Goal: Information Seeking & Learning: Find contact information

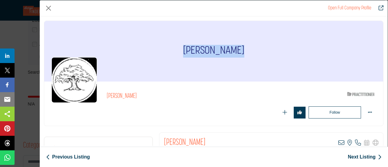
drag, startPoint x: 186, startPoint y: 49, endPoint x: 246, endPoint y: 54, distance: 60.2
click at [246, 54] on div "[PERSON_NAME]" at bounding box center [213, 51] width 339 height 61
copy h1 "[PERSON_NAME]"
click at [47, 10] on button "Close" at bounding box center [48, 8] width 9 height 9
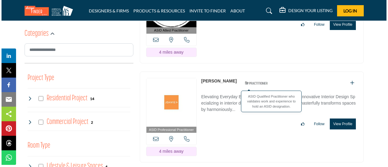
scroll to position [333, 0]
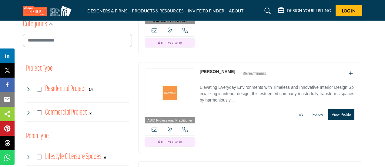
click at [342, 114] on button "View Profile" at bounding box center [341, 114] width 26 height 11
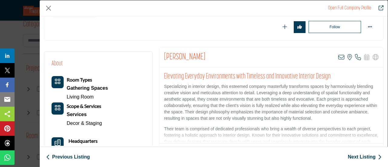
scroll to position [91, 0]
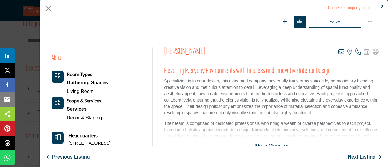
click at [274, 143] on span "Show More" at bounding box center [267, 145] width 26 height 7
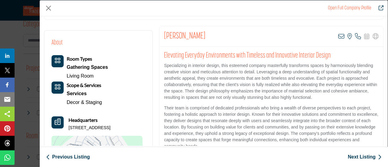
scroll to position [61, 0]
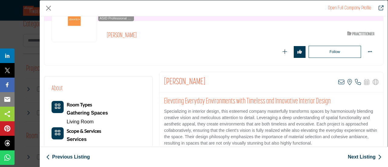
drag, startPoint x: 205, startPoint y: 82, endPoint x: 159, endPoint y: 83, distance: 46.1
click at [159, 83] on div "[PERSON_NAME] View email address of this listing View the location of this list…" at bounding box center [271, 82] width 224 height 20
copy h2 "[PERSON_NAME]"
click at [48, 9] on button "Close" at bounding box center [48, 8] width 9 height 9
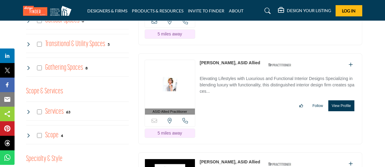
scroll to position [546, 0]
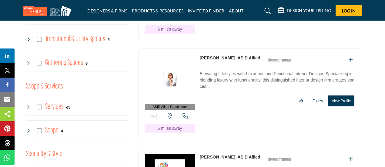
click at [344, 99] on button "View Profile" at bounding box center [341, 100] width 26 height 11
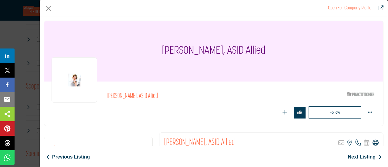
click at [374, 141] on icon "Company Data Modal" at bounding box center [375, 143] width 6 height 6
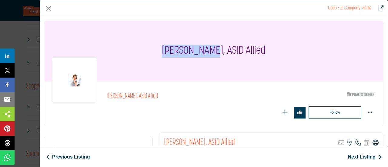
drag, startPoint x: 164, startPoint y: 52, endPoint x: 215, endPoint y: 51, distance: 51.6
click at [215, 51] on div "[PERSON_NAME], ASID Allied" at bounding box center [213, 51] width 339 height 61
click at [215, 51] on h1 "[PERSON_NAME], ASID Allied" at bounding box center [214, 51] width 104 height 61
drag, startPoint x: 166, startPoint y: 52, endPoint x: 215, endPoint y: 52, distance: 49.7
click at [215, 52] on h1 "[PERSON_NAME], ASID Allied" at bounding box center [214, 51] width 104 height 61
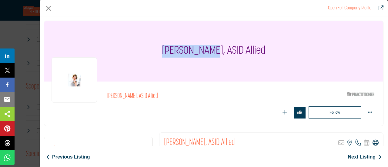
copy h1 "[PERSON_NAME]"
click at [47, 9] on button "Close" at bounding box center [48, 8] width 9 height 9
click at [47, 9] on div "Open Full Company Profile" at bounding box center [214, 8] width 348 height 16
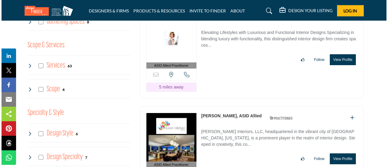
scroll to position [606, 0]
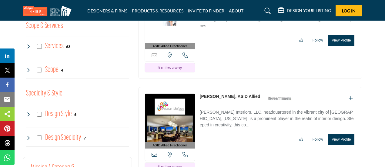
click at [332, 135] on button "View Profile" at bounding box center [341, 139] width 26 height 11
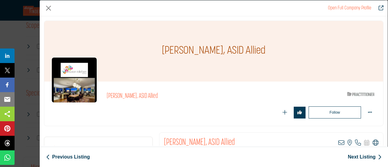
click at [374, 144] on icon "Company Data Modal" at bounding box center [375, 143] width 6 height 6
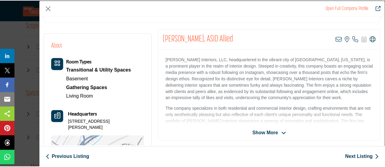
scroll to position [91, 0]
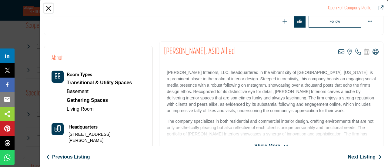
click at [47, 8] on button "Close" at bounding box center [48, 8] width 9 height 9
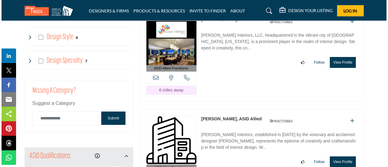
scroll to position [697, 0]
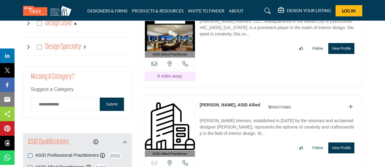
click at [347, 142] on button "View Profile" at bounding box center [341, 147] width 26 height 11
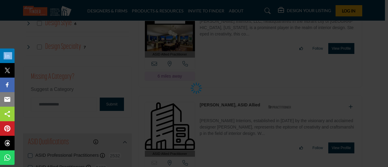
click at [347, 141] on div at bounding box center [194, 83] width 388 height 167
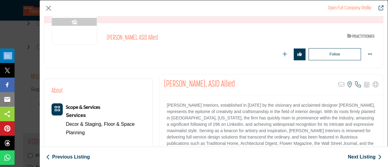
scroll to position [61, 0]
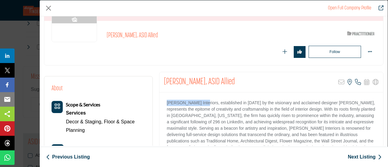
drag, startPoint x: 165, startPoint y: 103, endPoint x: 199, endPoint y: 102, distance: 34.0
click at [199, 102] on div "[PERSON_NAME] Interiors, established in [DATE] by the visionary and acclaimed d…" at bounding box center [271, 130] width 224 height 76
copy p "MA [PERSON_NAME] Interiors"
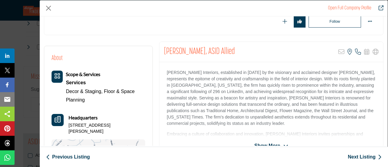
click at [283, 143] on icon "Company Data Modal" at bounding box center [285, 145] width 5 height 5
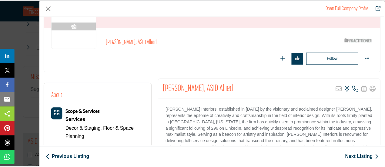
scroll to position [30, 0]
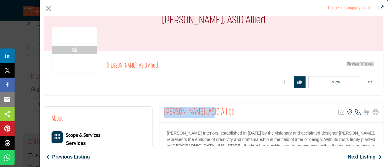
drag, startPoint x: 162, startPoint y: 109, endPoint x: 209, endPoint y: 114, distance: 46.7
click at [209, 114] on div "[PERSON_NAME], ASID Allied Sorry, but this listing is on a subscription plan wh…" at bounding box center [271, 112] width 224 height 20
copy h2 "[PERSON_NAME]"
click at [50, 9] on button "Close" at bounding box center [48, 8] width 9 height 9
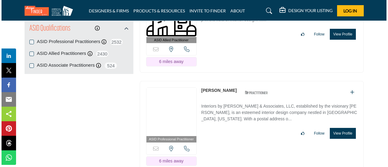
scroll to position [818, 0]
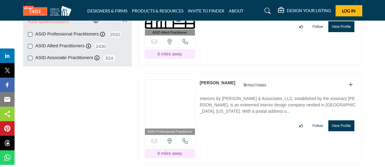
click at [341, 120] on button "View Profile" at bounding box center [341, 125] width 26 height 11
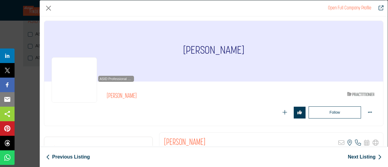
scroll to position [91, 0]
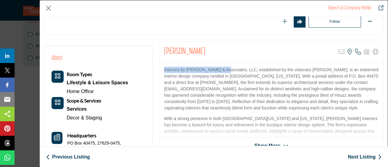
drag, startPoint x: 161, startPoint y: 68, endPoint x: 223, endPoint y: 72, distance: 62.5
click at [223, 72] on div "Interiors by [PERSON_NAME] & Associates, LLC, established by the visionary [PER…" at bounding box center [271, 100] width 224 height 76
copy p "Interiors by [PERSON_NAME] & Associates"
click at [272, 144] on span "Show More" at bounding box center [267, 145] width 26 height 7
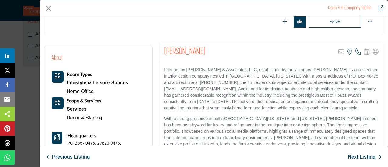
scroll to position [145, 0]
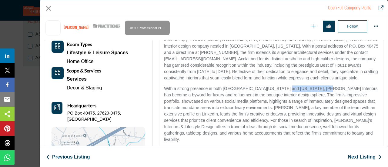
drag, startPoint x: 277, startPoint y: 86, endPoint x: 312, endPoint y: 88, distance: 35.5
click at [312, 88] on p "With a strong presence in both [GEOGRAPHIC_DATA][US_STATE] and [US_STATE], [PER…" at bounding box center [271, 113] width 215 height 57
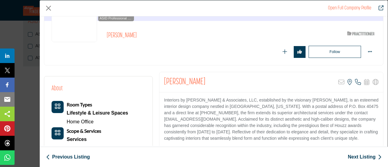
scroll to position [91, 0]
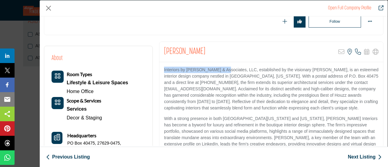
drag, startPoint x: 162, startPoint y: 67, endPoint x: 223, endPoint y: 69, distance: 61.6
click at [223, 69] on div "Interiors by [PERSON_NAME] & Associates, LLC, established by the visionary [PER…" at bounding box center [271, 122] width 224 height 120
copy p "Interiors by [PERSON_NAME] & Associates"
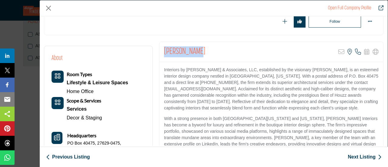
drag, startPoint x: 192, startPoint y: 49, endPoint x: 162, endPoint y: 48, distance: 29.1
click at [162, 48] on div "[PERSON_NAME] Sorry, but this listing is on a subscription plan which does not …" at bounding box center [271, 52] width 224 height 20
drag, startPoint x: 162, startPoint y: 52, endPoint x: 192, endPoint y: 51, distance: 30.0
click at [192, 51] on div "[PERSON_NAME] Sorry, but this listing is on a subscription plan which does not …" at bounding box center [271, 52] width 224 height 20
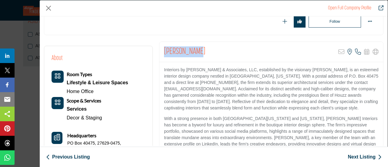
copy h2 "[PERSON_NAME]"
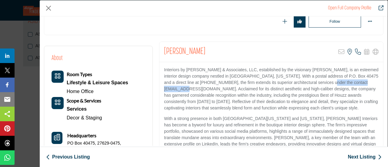
drag, startPoint x: 312, startPoint y: 82, endPoint x: 363, endPoint y: 83, distance: 51.5
click at [363, 83] on p "Interiors by [PERSON_NAME] & Associates, LLC, established by the visionary [PER…" at bounding box center [271, 89] width 215 height 45
copy p "[EMAIL_ADDRESS][DOMAIN_NAME]"
click at [47, 6] on button "Close" at bounding box center [48, 8] width 9 height 9
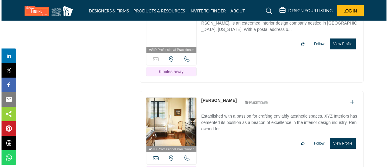
scroll to position [909, 0]
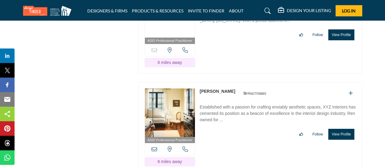
click at [341, 129] on button "View Profile" at bounding box center [341, 134] width 26 height 11
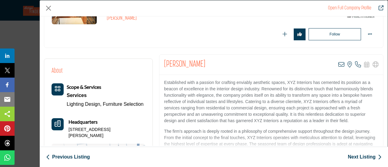
scroll to position [145, 0]
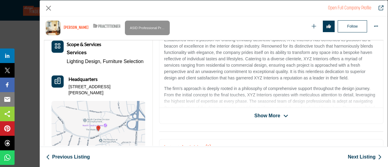
click at [280, 113] on span "Show More" at bounding box center [271, 115] width 34 height 7
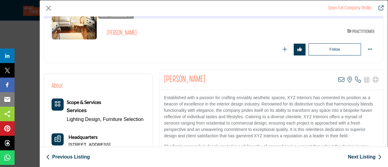
scroll to position [61, 0]
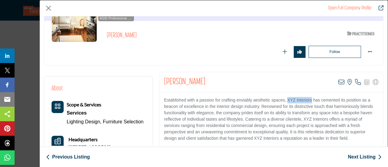
drag, startPoint x: 286, startPoint y: 99, endPoint x: 310, endPoint y: 100, distance: 23.7
click at [310, 100] on p "Established with a passion for crafting enviably aesthetic spaces, XYZ Interior…" at bounding box center [271, 119] width 215 height 45
drag, startPoint x: 286, startPoint y: 99, endPoint x: 310, endPoint y: 99, distance: 23.6
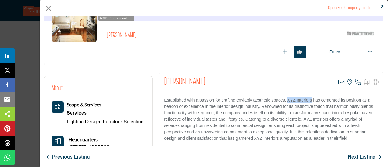
click at [310, 99] on p "Established with a passion for crafting enviably aesthetic spaces, XYZ Interior…" at bounding box center [271, 119] width 215 height 45
drag, startPoint x: 198, startPoint y: 77, endPoint x: 163, endPoint y: 78, distance: 35.5
click at [163, 78] on div "[PERSON_NAME] View email address of this listing View the location of this list…" at bounding box center [271, 82] width 224 height 20
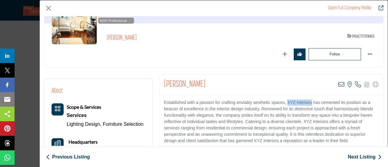
scroll to position [0, 0]
